Goal: Find specific page/section: Find specific page/section

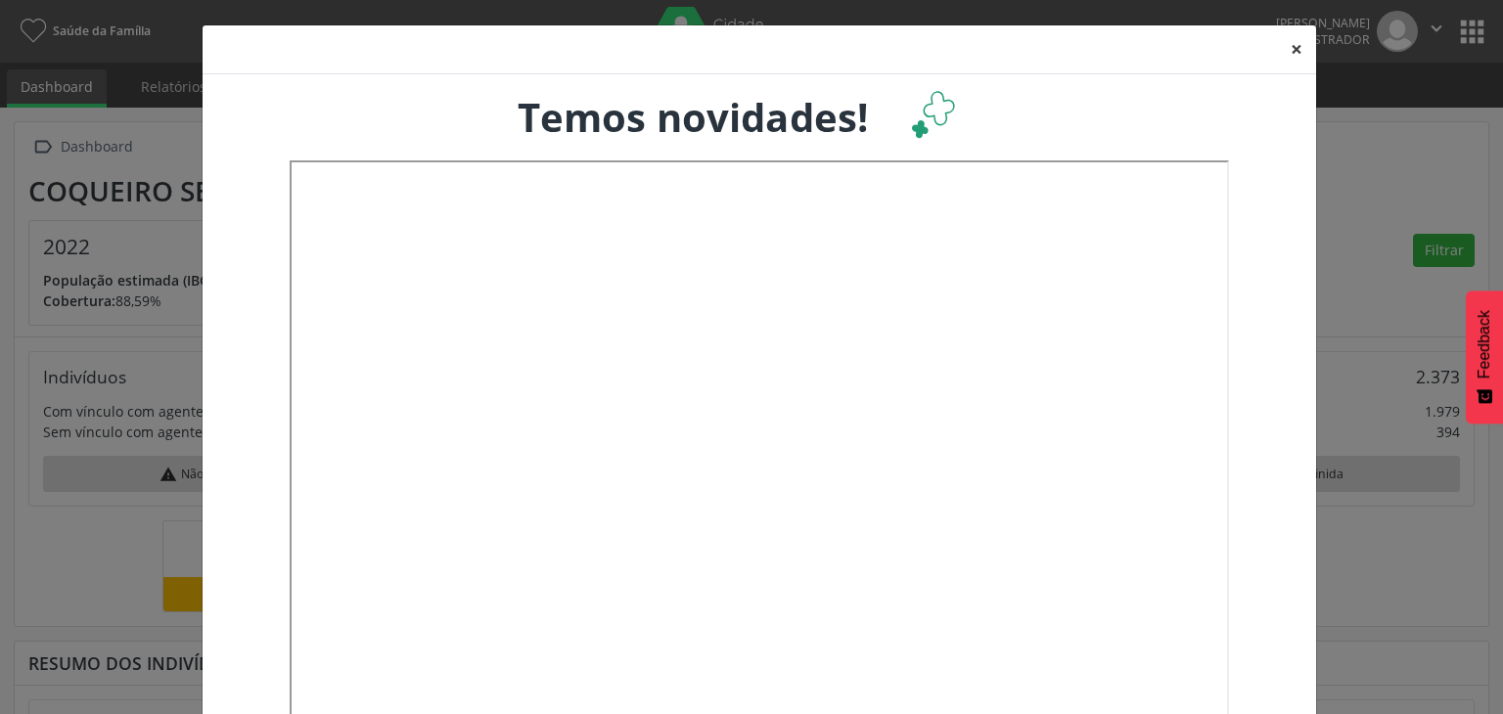
click at [1289, 49] on button "×" at bounding box center [1296, 49] width 39 height 48
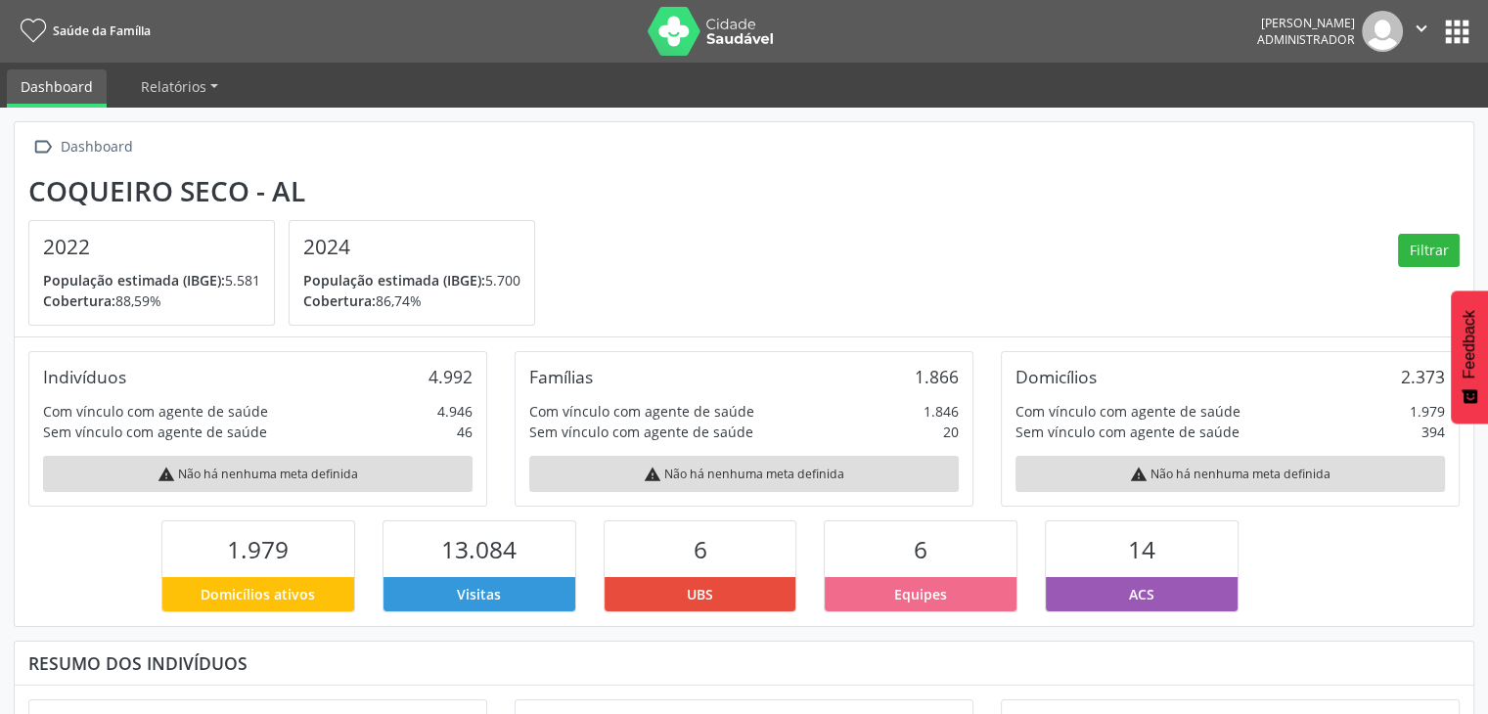
click at [1452, 34] on button "apps" at bounding box center [1457, 32] width 34 height 34
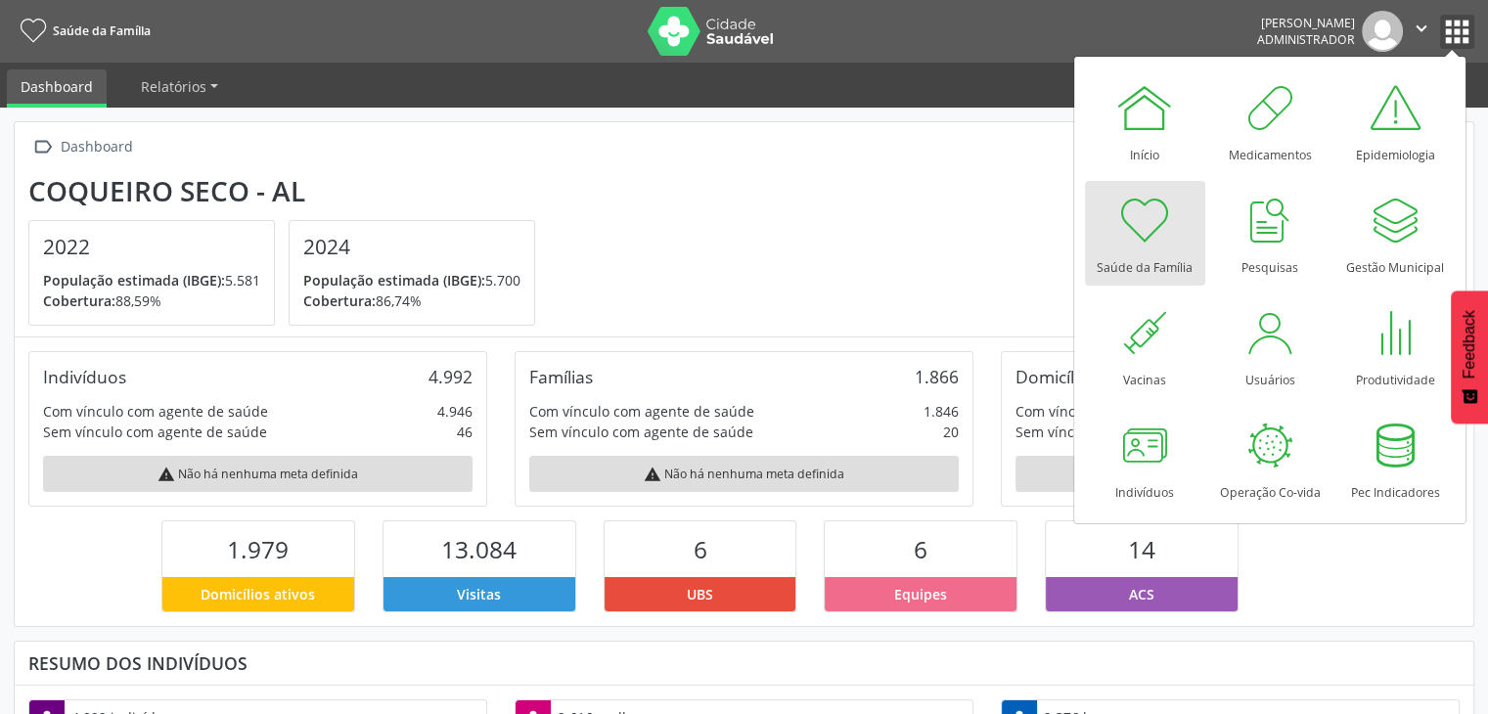
scroll to position [322, 486]
click at [1245, 344] on div at bounding box center [1270, 332] width 59 height 59
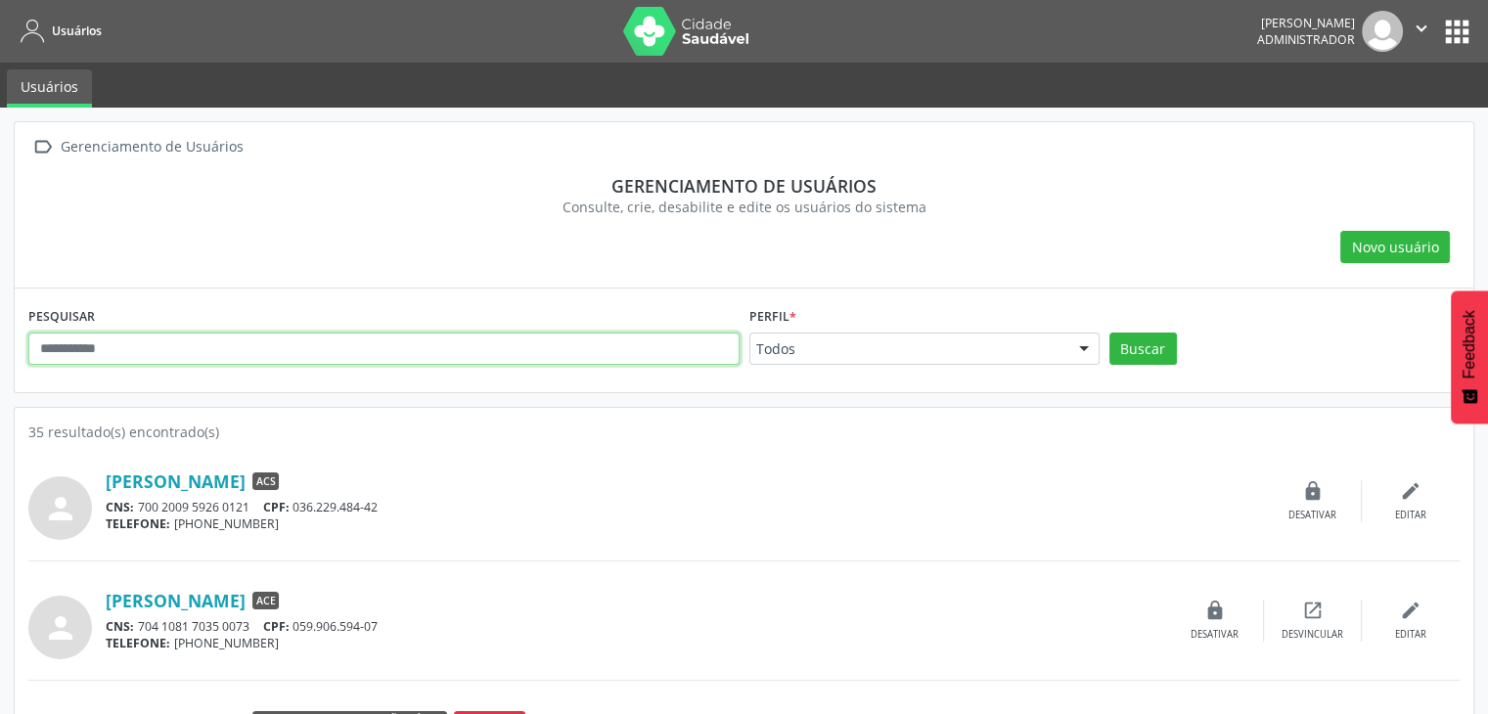
click at [299, 334] on input "text" at bounding box center [383, 349] width 711 height 33
type input "*******"
click at [1110, 333] on button "Buscar" at bounding box center [1144, 349] width 68 height 33
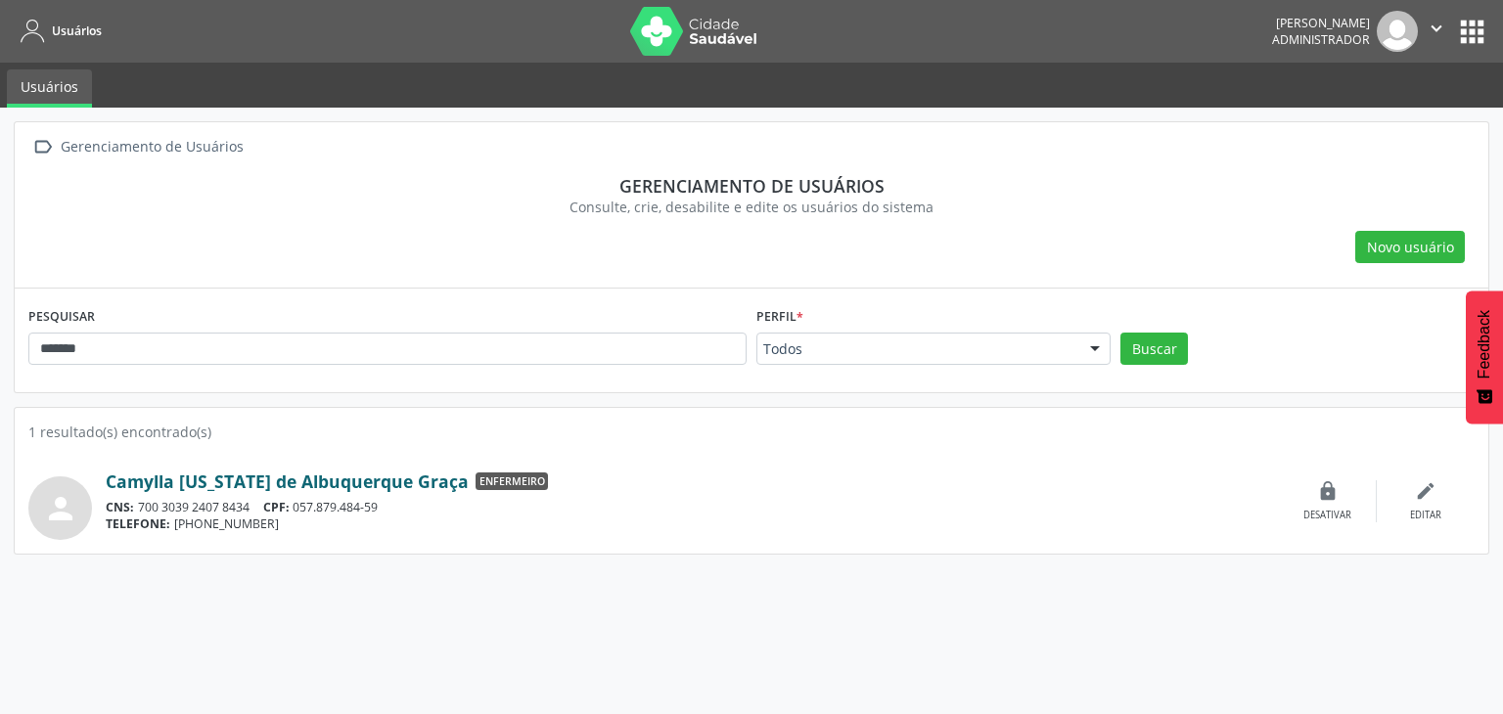
click at [271, 483] on link "Camylla Virginia de Albuquerque Graça" at bounding box center [287, 482] width 363 height 22
